Goal: Entertainment & Leisure: Consume media (video, audio)

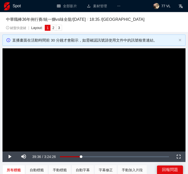
click at [73, 109] on video "Video Player" at bounding box center [94, 99] width 183 height 103
click at [43, 92] on video "Video Player" at bounding box center [94, 99] width 183 height 103
click at [135, 32] on div "Baseball Editor 中華職棒36年例行賽 / 統一獅 vs 味全龍 / [DATE] / 18:35 / 澄清湖 鍵盤快捷鍵 | Layout: …" at bounding box center [94, 22] width 188 height 20
click at [143, 26] on div "鍵盤快捷鍵 | Layout: 1 2 3" at bounding box center [94, 28] width 176 height 6
click at [70, 111] on video "Video Player" at bounding box center [94, 99] width 183 height 103
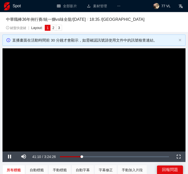
click at [70, 111] on video "Video Player" at bounding box center [94, 99] width 183 height 103
click at [102, 102] on video "Video Player" at bounding box center [94, 99] width 183 height 103
click at [128, 101] on video "Video Player" at bounding box center [94, 99] width 183 height 103
click at [124, 115] on video "Video Player" at bounding box center [94, 99] width 183 height 103
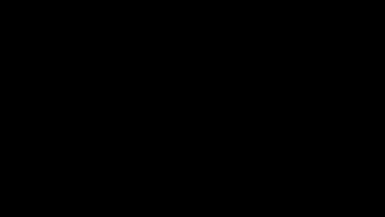
click at [124, 145] on video "Video Player" at bounding box center [192, 108] width 385 height 217
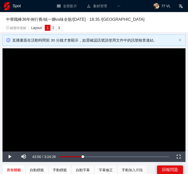
click at [112, 111] on video "Video Player" at bounding box center [94, 99] width 183 height 103
click at [84, 158] on div "0:45:44" at bounding box center [72, 157] width 24 height 2
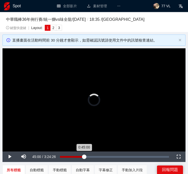
click at [84, 158] on div "0:45:00" at bounding box center [72, 157] width 24 height 2
click at [84, 158] on div "0:45:01" at bounding box center [72, 157] width 24 height 2
click at [86, 157] on div "0:48:17" at bounding box center [73, 157] width 26 height 2
click at [87, 156] on div "0:51:06" at bounding box center [73, 157] width 27 height 2
click at [88, 156] on div "0:52:03" at bounding box center [74, 157] width 28 height 2
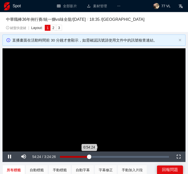
click at [89, 156] on div "0:54:24" at bounding box center [74, 157] width 29 height 2
click at [95, 155] on div "Loaded : 28.96% 1:05:38 1:05:38" at bounding box center [116, 157] width 111 height 11
click at [94, 155] on div "Loaded : 32.19% 0:59:47 0:59:47" at bounding box center [115, 157] width 114 height 11
drag, startPoint x: 94, startPoint y: 155, endPoint x: 98, endPoint y: 155, distance: 3.5
click at [98, 155] on div "Loaded : 0.00% 1:10:20 1:03:46" at bounding box center [116, 157] width 111 height 11
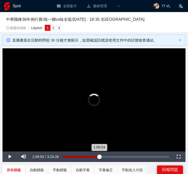
click at [99, 156] on div "1:09:54" at bounding box center [81, 157] width 36 height 2
click at [100, 156] on div "1:10:24" at bounding box center [81, 157] width 37 height 2
click at [102, 156] on div "1:14:15" at bounding box center [82, 157] width 39 height 2
click at [107, 153] on div "Loaded : 38.30% 1:24:22 1:18:07" at bounding box center [116, 157] width 111 height 11
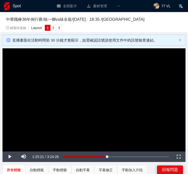
click at [69, 86] on video "Video Player" at bounding box center [94, 99] width 183 height 103
click at [125, 103] on video "Video Player" at bounding box center [94, 99] width 183 height 103
click at [150, 57] on video "Video Player" at bounding box center [94, 99] width 183 height 103
click at [37, 157] on div "30%" at bounding box center [39, 157] width 18 height 11
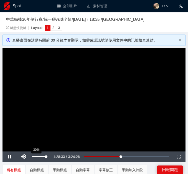
click at [35, 158] on div "30%" at bounding box center [39, 157] width 18 height 11
click at [34, 156] on div "Volume Level" at bounding box center [34, 156] width 4 height 1
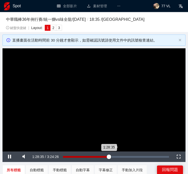
click at [115, 155] on div "Loaded : 43.83% 1:36:00 1:28:35" at bounding box center [116, 157] width 111 height 11
click at [114, 157] on div "1:38:11" at bounding box center [88, 157] width 51 height 2
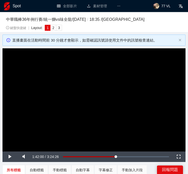
click at [41, 85] on video "Video Player" at bounding box center [94, 99] width 183 height 103
click at [94, 98] on video "Video Player" at bounding box center [94, 99] width 183 height 103
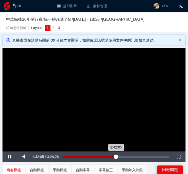
click at [116, 156] on div "1:42:05" at bounding box center [89, 157] width 53 height 2
click at [121, 156] on div "Loaded : 51.95% 1:50:53 1:46:05" at bounding box center [116, 157] width 111 height 11
click at [121, 156] on div "1:51:24" at bounding box center [92, 157] width 58 height 2
click at [122, 156] on div "1:53:18" at bounding box center [92, 157] width 59 height 2
click at [121, 156] on div "1:52:20" at bounding box center [92, 157] width 58 height 2
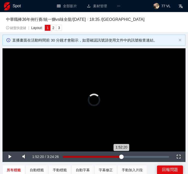
click at [121, 156] on div "1:52:20" at bounding box center [92, 157] width 58 height 2
click at [120, 156] on div "1:49:56" at bounding box center [91, 157] width 57 height 2
click at [121, 156] on div "1:51:24" at bounding box center [92, 157] width 58 height 2
click at [122, 156] on div "1:56:12" at bounding box center [92, 157] width 59 height 2
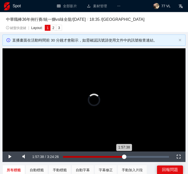
click at [124, 156] on div "1:57:38" at bounding box center [93, 157] width 61 height 2
click at [124, 156] on div "2:00:03" at bounding box center [93, 157] width 61 height 2
click at [125, 158] on div "2:00:38" at bounding box center [94, 157] width 63 height 2
click at [124, 156] on div "1:59:34" at bounding box center [94, 157] width 62 height 2
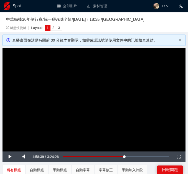
click at [92, 106] on video "Video Player" at bounding box center [94, 99] width 183 height 103
click at [157, 116] on video "Video Player" at bounding box center [94, 99] width 183 height 103
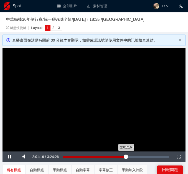
click at [126, 157] on div "2:01:16" at bounding box center [94, 157] width 63 height 2
click at [129, 157] on div "2:07:17" at bounding box center [96, 157] width 66 height 2
click at [129, 157] on div "2:11:37" at bounding box center [96, 157] width 66 height 2
click at [132, 157] on div "2:12:09" at bounding box center [97, 157] width 69 height 2
click at [135, 156] on div "Loaded : 65.15% 2:16:56 2:12:08" at bounding box center [116, 157] width 106 height 2
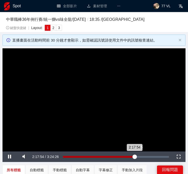
click at [135, 156] on div "2:17:54" at bounding box center [99, 157] width 72 height 2
click at [137, 156] on div "2:21:45" at bounding box center [100, 157] width 74 height 2
click at [138, 156] on div "2:24:10" at bounding box center [100, 157] width 75 height 2
click at [141, 156] on div "2:30:26" at bounding box center [102, 157] width 78 height 2
click at [143, 156] on div "2:33:19" at bounding box center [103, 157] width 80 height 2
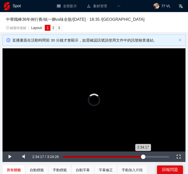
click at [143, 156] on div "2:34:17" at bounding box center [103, 157] width 80 height 2
click at [144, 156] on div "2:34:46" at bounding box center [103, 157] width 80 height 2
click at [147, 156] on div "2:41:02" at bounding box center [105, 157] width 84 height 2
click at [147, 156] on div "2:41:03" at bounding box center [105, 157] width 84 height 2
click at [151, 154] on div "Loaded : 79.78% 2:49:14 2:42:58" at bounding box center [116, 157] width 111 height 11
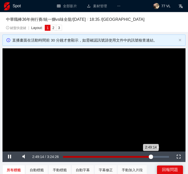
click at [151, 156] on div "2:49:14" at bounding box center [107, 157] width 88 height 2
click at [155, 156] on div "2:57:26" at bounding box center [109, 157] width 92 height 2
click at [157, 156] on div "3:04:11" at bounding box center [110, 157] width 94 height 2
click at [159, 156] on div "3:04:12" at bounding box center [111, 157] width 96 height 2
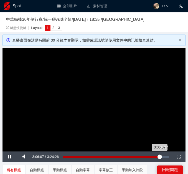
click at [160, 156] on div "3:06:07" at bounding box center [111, 157] width 97 height 2
click at [162, 156] on div "3:10:27" at bounding box center [112, 157] width 99 height 2
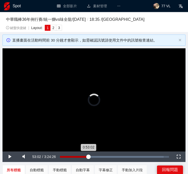
click at [90, 156] on div "Loaded : 94.94% 0:53:02 0:53:02" at bounding box center [114, 157] width 109 height 2
click at [83, 155] on div "Loaded : 26.02% 0:47:21 0:53:02" at bounding box center [115, 157] width 114 height 11
click at [80, 154] on div "Loaded : 21.18% 0:37:02 0:36:06" at bounding box center [115, 157] width 114 height 11
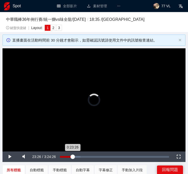
click at [73, 155] on div "Loaded : 18.39% 0:23:26 0:23:26" at bounding box center [115, 157] width 114 height 11
click at [68, 156] on div "0:15:28" at bounding box center [68, 157] width 0 height 2
click at [63, 155] on div "Loaded : 7.14% 0:05:09 0:14:32" at bounding box center [115, 157] width 114 height 11
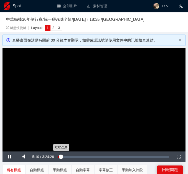
drag, startPoint x: 63, startPoint y: 156, endPoint x: 67, endPoint y: 156, distance: 3.8
click at [66, 156] on div "Loaded : 2.64% 0:07:50 0:05:10" at bounding box center [113, 157] width 111 height 2
click at [67, 156] on div "0:13:51" at bounding box center [64, 157] width 8 height 2
click at [71, 155] on div "Loaded : 6.46% 0:20:37 0:13:07" at bounding box center [115, 157] width 114 height 11
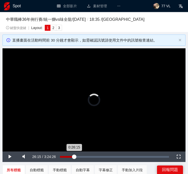
click at [74, 155] on div "Loaded : 10.42% 0:25:47 0:26:15" at bounding box center [115, 157] width 114 height 11
click at [74, 156] on div "0:26:16" at bounding box center [67, 157] width 14 height 2
click at [78, 155] on div "Loaded : 13.84% 0:33:45 0:33:45" at bounding box center [115, 157] width 114 height 11
click at [78, 156] on div "0:33:46" at bounding box center [69, 157] width 18 height 2
click at [78, 156] on div "0:34:41" at bounding box center [70, 157] width 20 height 2
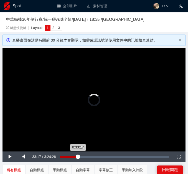
click at [78, 156] on div "0:33:17" at bounding box center [69, 157] width 18 height 2
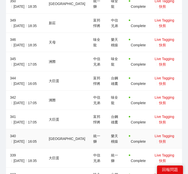
scroll to position [226, 0]
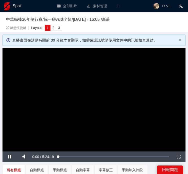
scroll to position [25, 0]
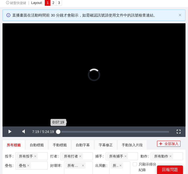
click at [58, 131] on div "0:07:19" at bounding box center [58, 132] width 0 height 2
click at [61, 131] on div "0:07:19" at bounding box center [59, 132] width 3 height 2
click at [65, 130] on div "Loaded : 2.44% 0:18:18 0:07:19" at bounding box center [114, 132] width 116 height 11
click at [67, 131] on div "0:19:46" at bounding box center [63, 132] width 7 height 2
click at [73, 130] on div "Loaded : 7.61% 0:37:56 0:38:40" at bounding box center [115, 132] width 114 height 11
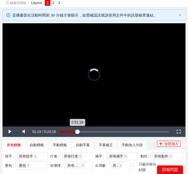
click at [77, 129] on div "Loaded : 12.08% 0:51:19 0:51:19" at bounding box center [115, 132] width 114 height 11
click at [80, 129] on div "Loaded : 15.88% 0:59:30 0:51:20" at bounding box center [115, 132] width 114 height 11
click at [85, 129] on div "Loaded : 18.40% 1:12:53 1:12:53" at bounding box center [115, 132] width 114 height 11
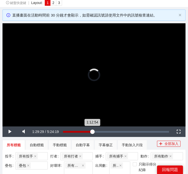
click at [92, 129] on div "Loaded : 22.51% 1:29:29 1:12:54" at bounding box center [116, 132] width 111 height 11
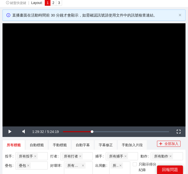
click at [139, 72] on video "Video Player" at bounding box center [94, 74] width 183 height 103
click at [115, 88] on video "Video Player" at bounding box center [94, 74] width 183 height 103
click at [51, 79] on video "Video Player" at bounding box center [94, 74] width 183 height 103
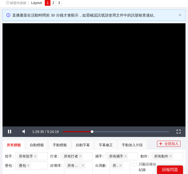
click at [51, 79] on video "Video Player" at bounding box center [94, 74] width 183 height 103
click at [98, 87] on video "Video Player" at bounding box center [94, 74] width 183 height 103
click at [93, 131] on div "1:30:34" at bounding box center [78, 132] width 30 height 2
click at [136, 71] on video "Video Player" at bounding box center [94, 74] width 183 height 103
